Goal: Contribute content: Add original content to the website for others to see

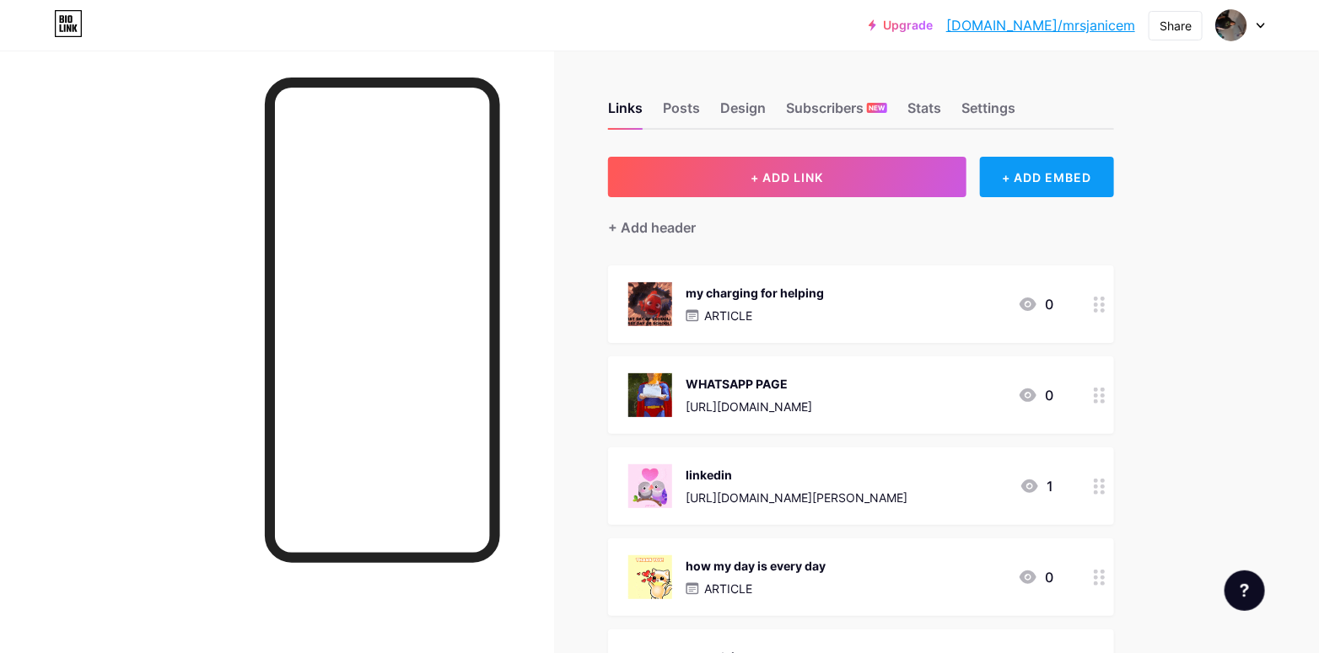
click at [1032, 189] on div "+ ADD EMBED" at bounding box center [1047, 177] width 134 height 40
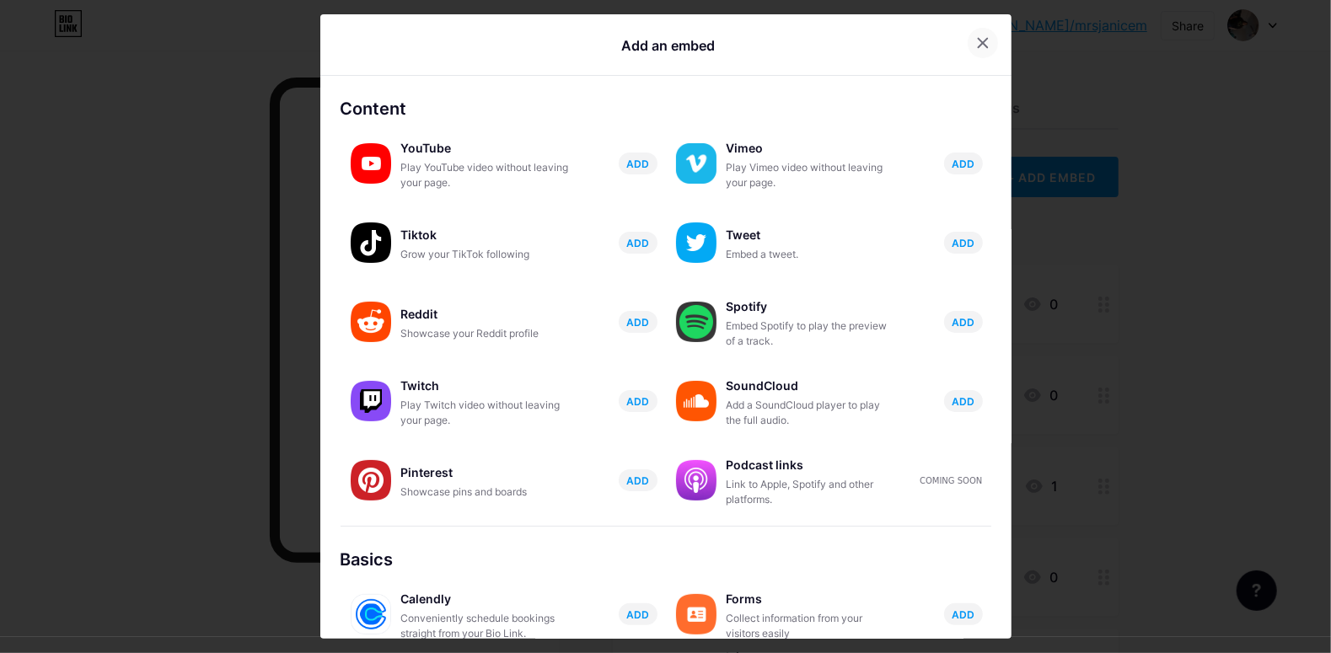
click at [976, 42] on icon at bounding box center [982, 42] width 13 height 13
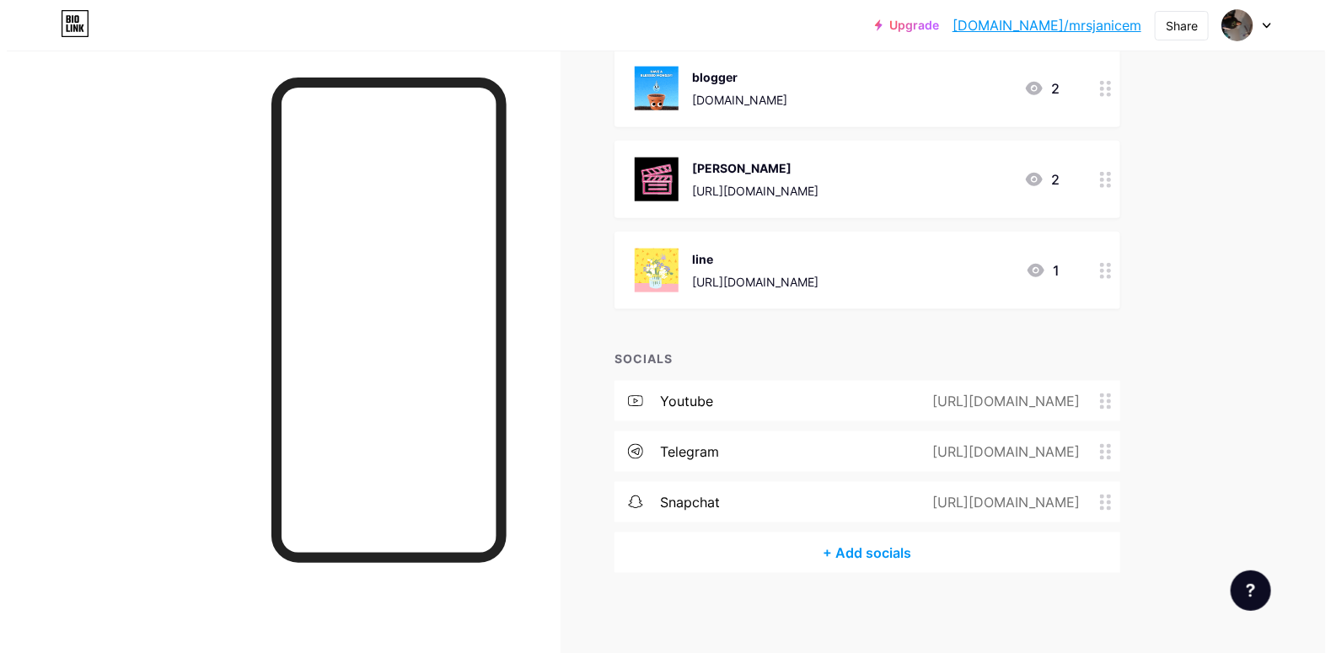
scroll to position [765, 0]
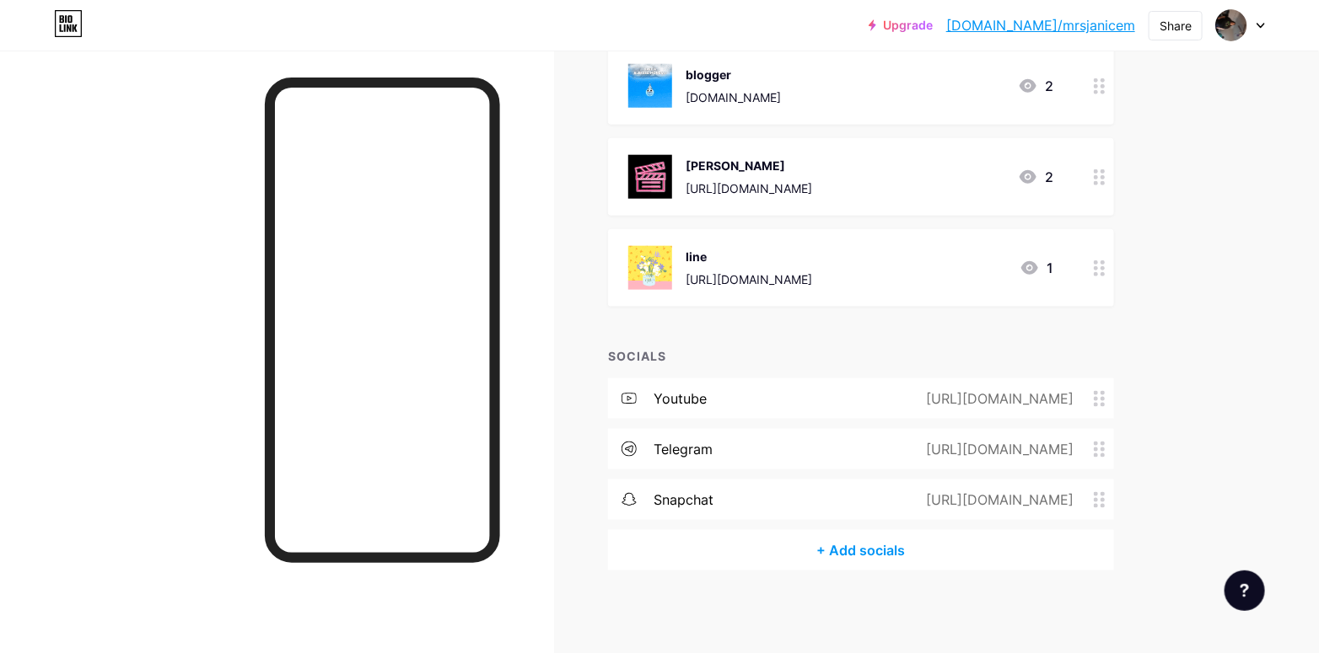
click at [852, 540] on div "+ Add socials" at bounding box center [861, 550] width 506 height 40
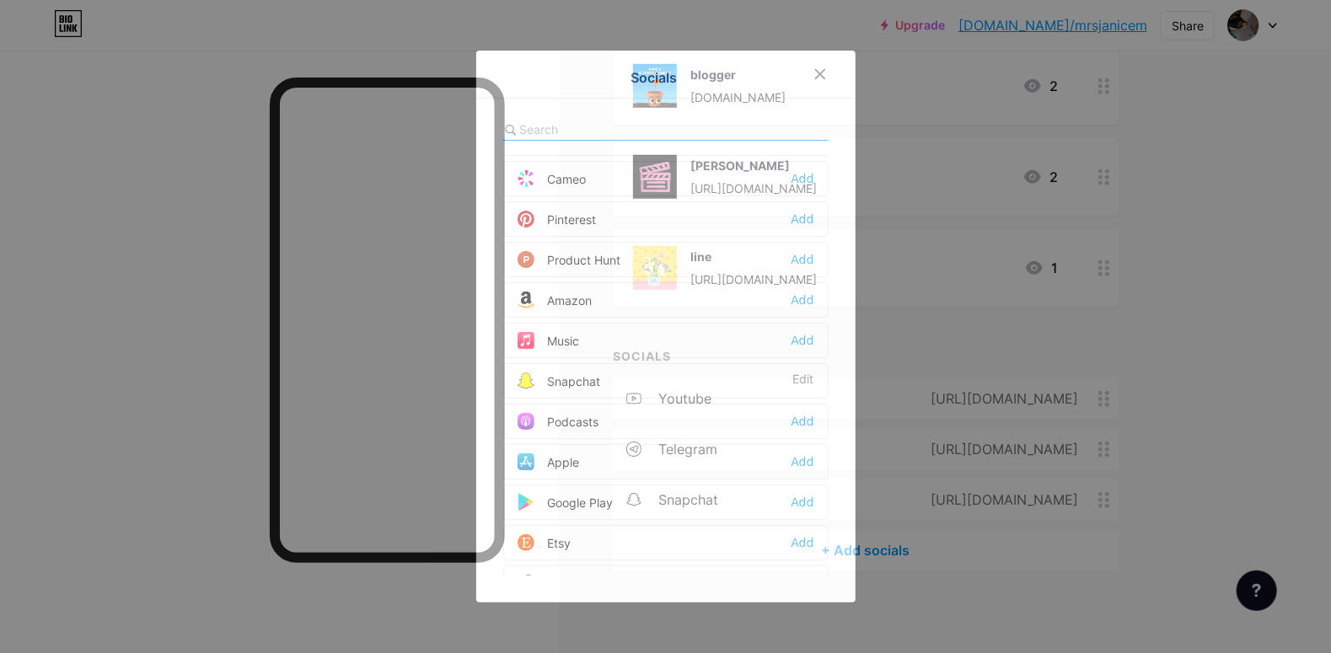
scroll to position [1012, 0]
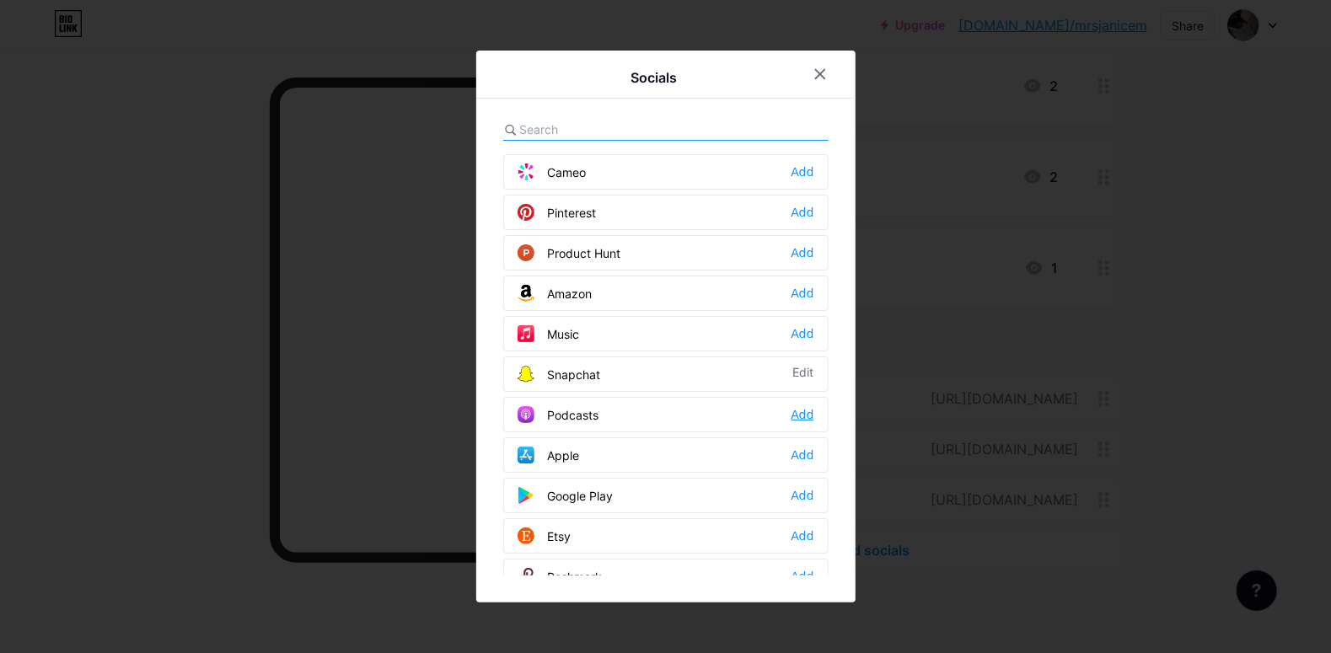
click at [799, 406] on div "Add" at bounding box center [802, 414] width 23 height 17
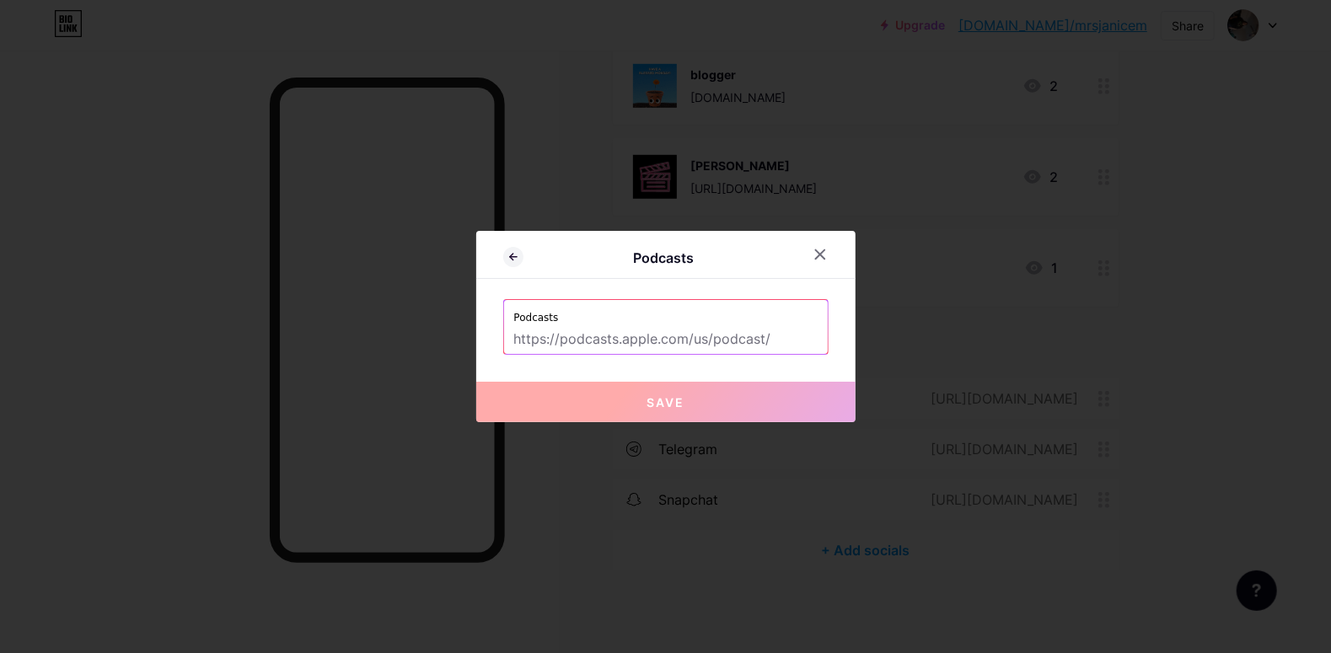
click at [587, 334] on input "text" at bounding box center [666, 339] width 304 height 29
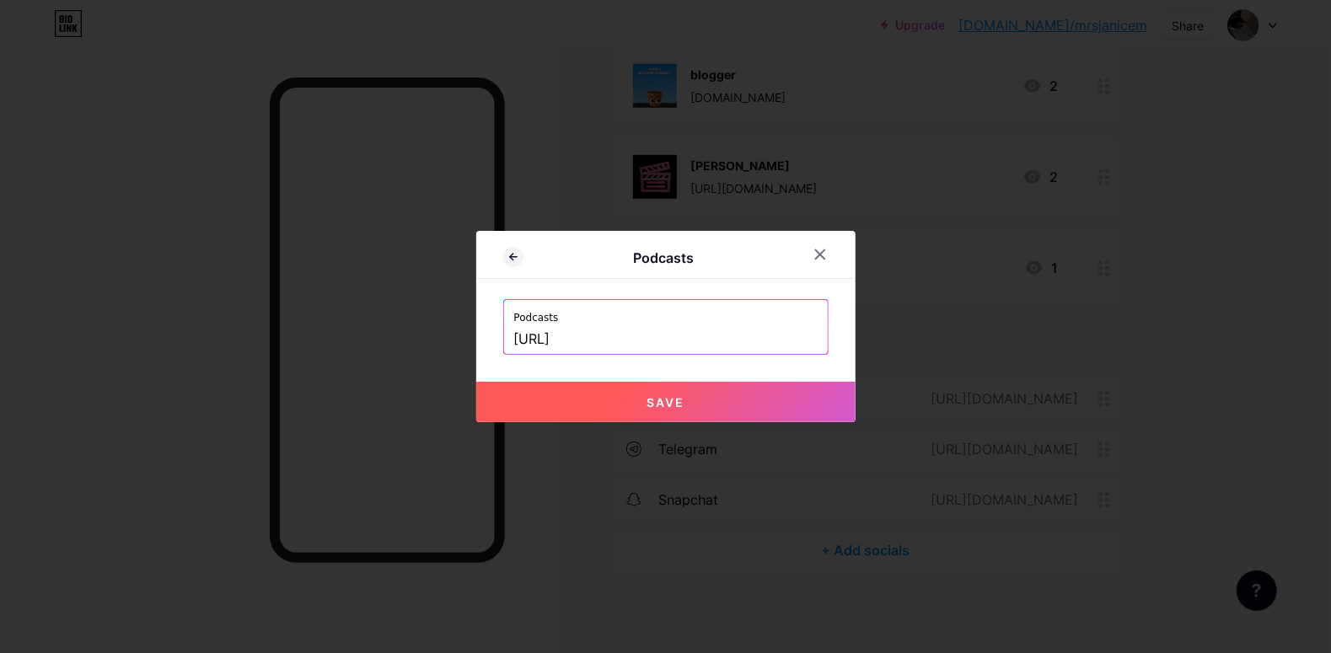
scroll to position [0, 316]
type input "[URL]"
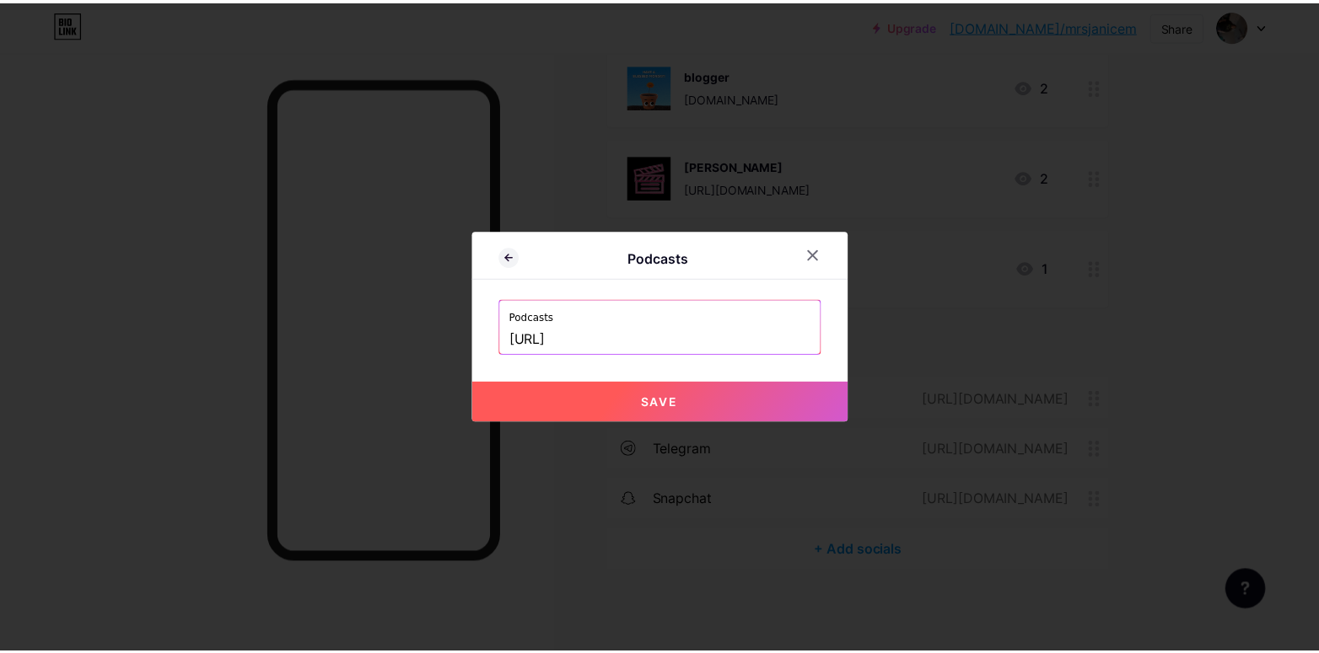
scroll to position [0, 0]
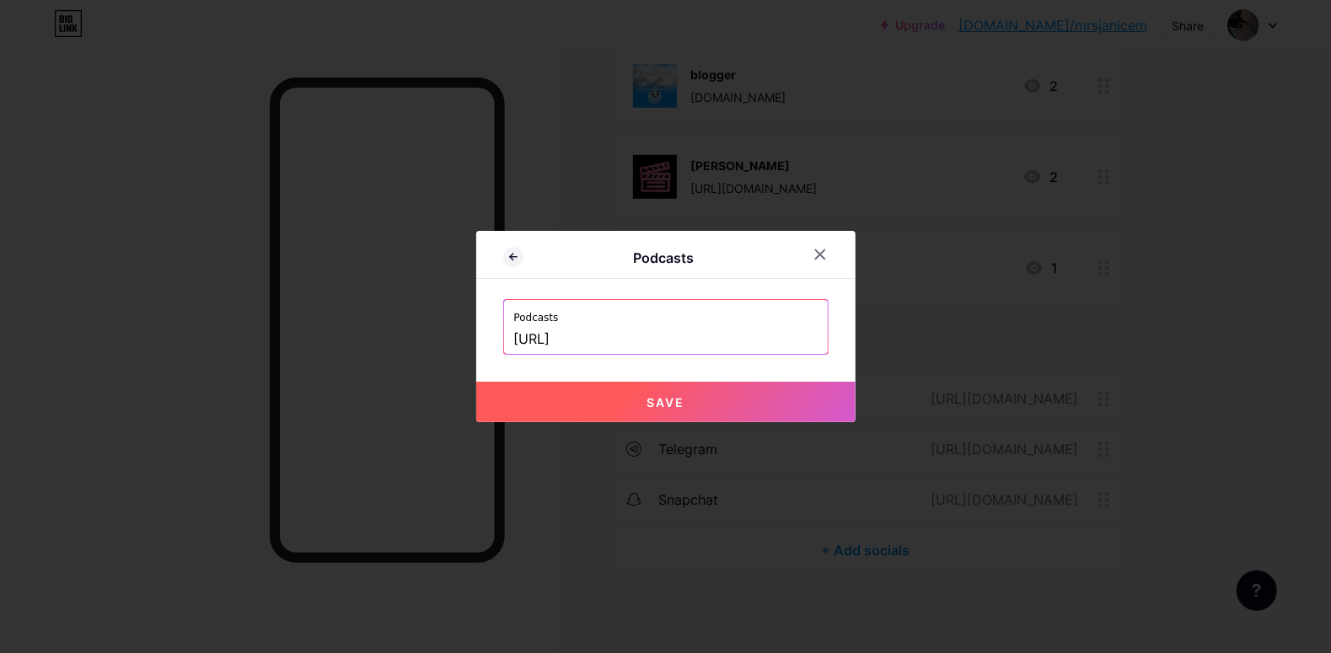
click at [574, 400] on button "Save" at bounding box center [665, 402] width 379 height 40
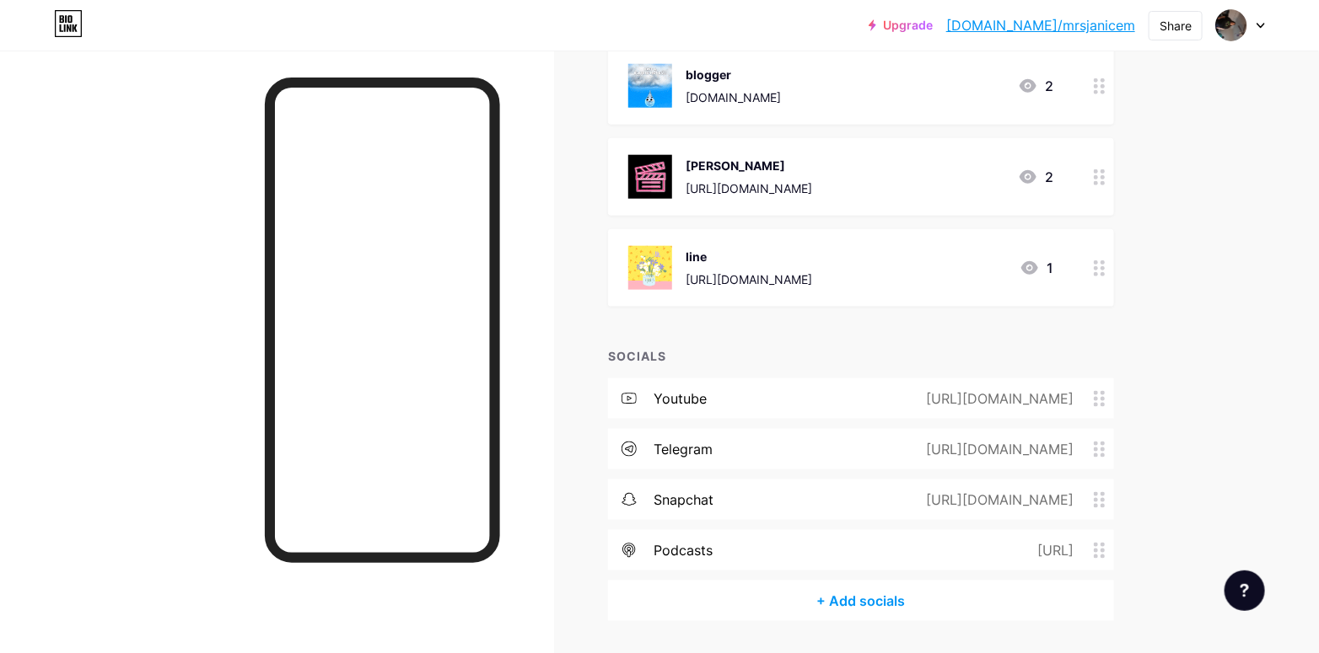
click at [1105, 546] on icon at bounding box center [1100, 551] width 12 height 16
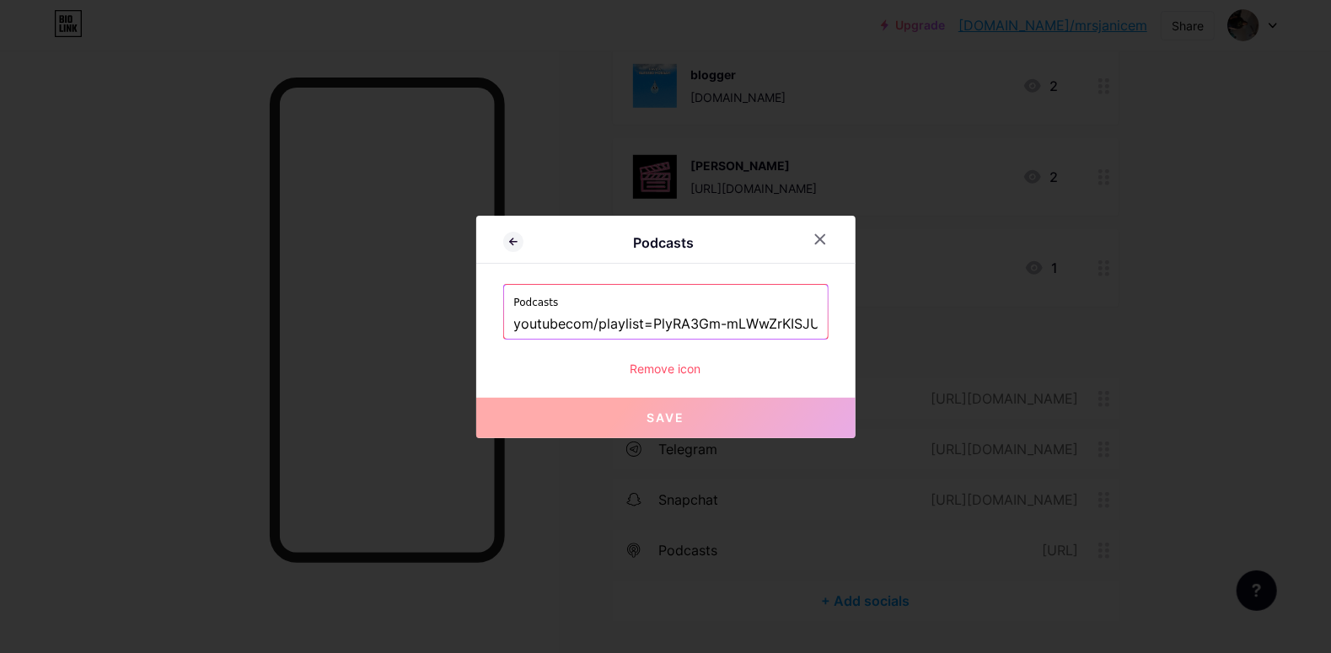
click at [684, 371] on div "Remove icon" at bounding box center [665, 369] width 325 height 18
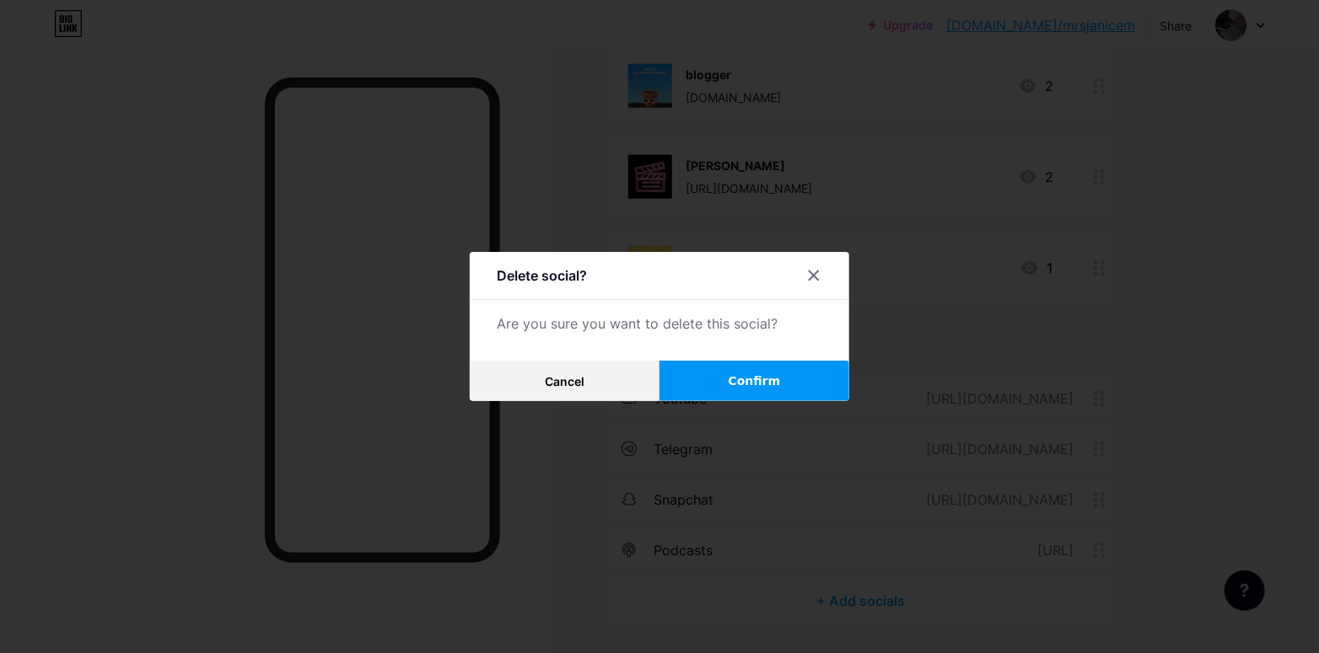
click at [737, 382] on span "Confirm" at bounding box center [754, 382] width 52 height 18
